Goal: Information Seeking & Learning: Learn about a topic

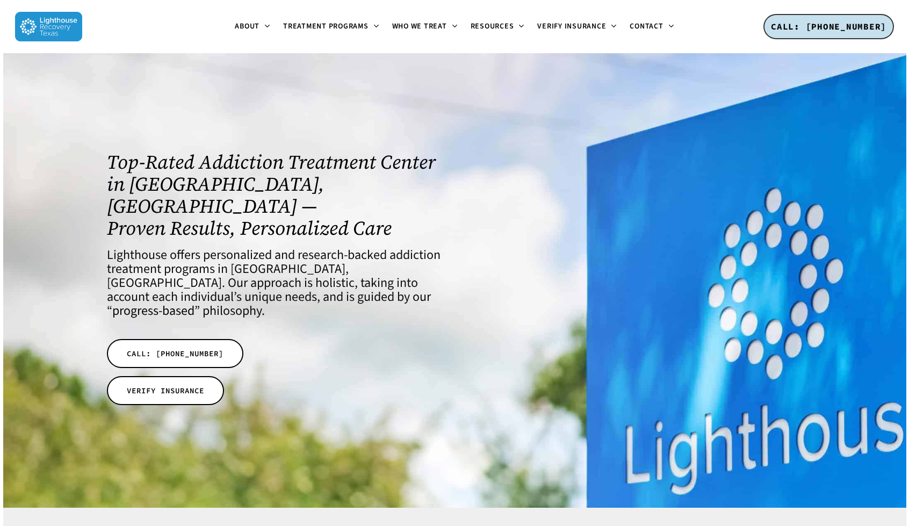
click at [545, 272] on div at bounding box center [635, 280] width 362 height 273
click at [587, 230] on div at bounding box center [635, 280] width 362 height 273
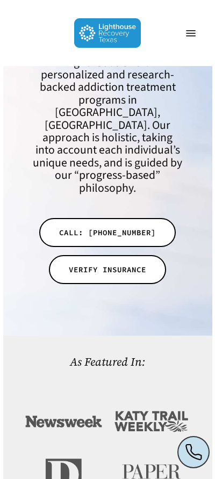
scroll to position [147, 0]
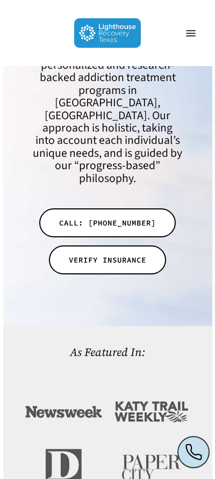
click at [191, 250] on div "Top-Rated Addiction Treatment Center in Dallas, TX — Proven Results, Personaliz…" at bounding box center [107, 120] width 175 height 370
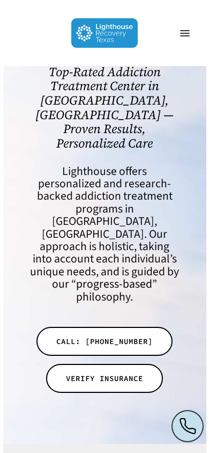
scroll to position [0, 0]
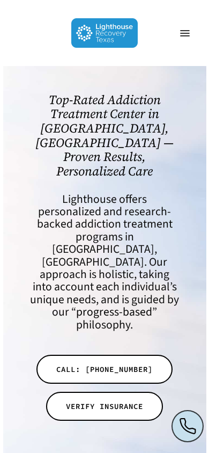
click at [188, 149] on div "Top-Rated Addiction Treatment Center in Dallas, TX — Proven Results, Personaliz…" at bounding box center [105, 260] width 172 height 356
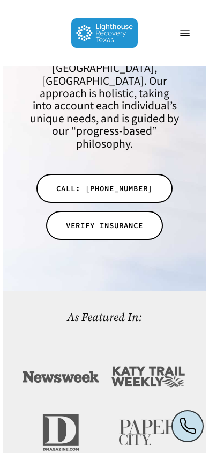
scroll to position [182, 0]
